Goal: Transaction & Acquisition: Purchase product/service

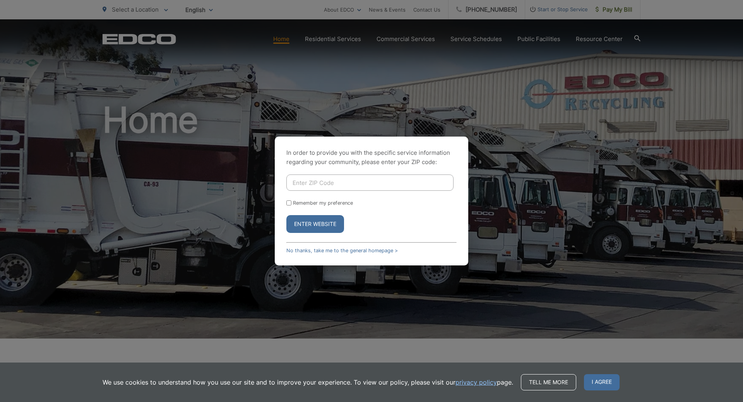
click at [303, 185] on input "Enter ZIP Code" at bounding box center [369, 183] width 167 height 16
click at [371, 251] on link "No thanks, take me to the general homepage >" at bounding box center [341, 251] width 111 height 6
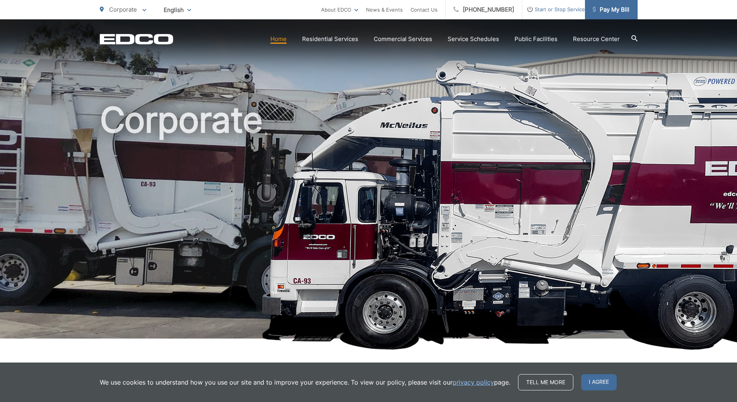
click at [602, 13] on span "Pay My Bill" at bounding box center [611, 9] width 37 height 9
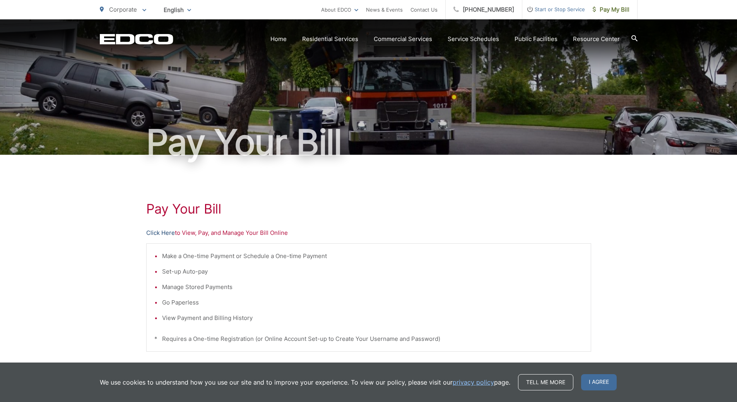
click at [163, 234] on link "Click Here" at bounding box center [160, 232] width 29 height 9
